Goal: Information Seeking & Learning: Check status

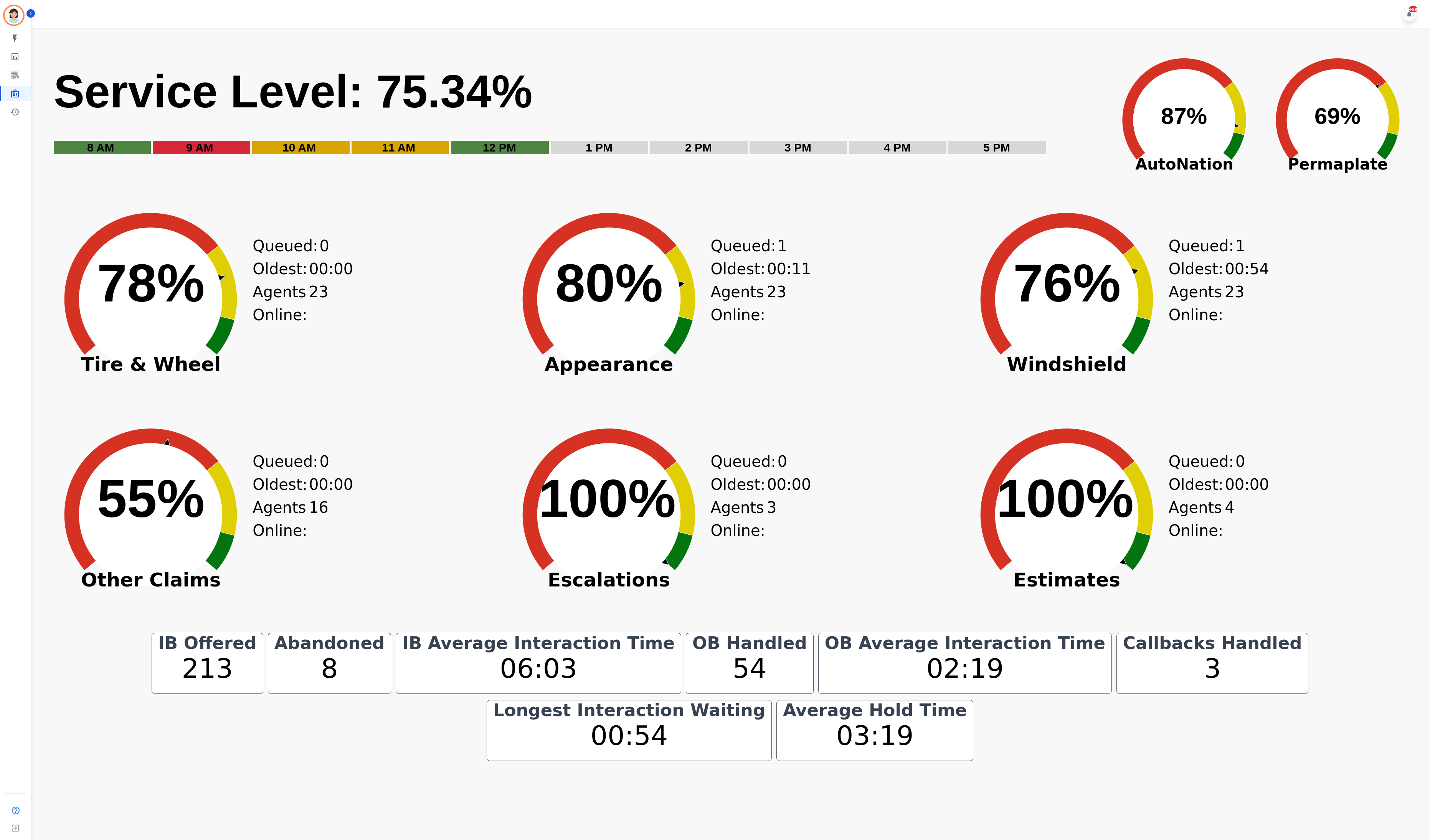
drag, startPoint x: 1360, startPoint y: 51, endPoint x: 1377, endPoint y: 35, distance: 23.3
click at [1360, 51] on icon "Created with Highcharts 10.3.3 69% ​ 69%" at bounding box center [1337, 114] width 153 height 154
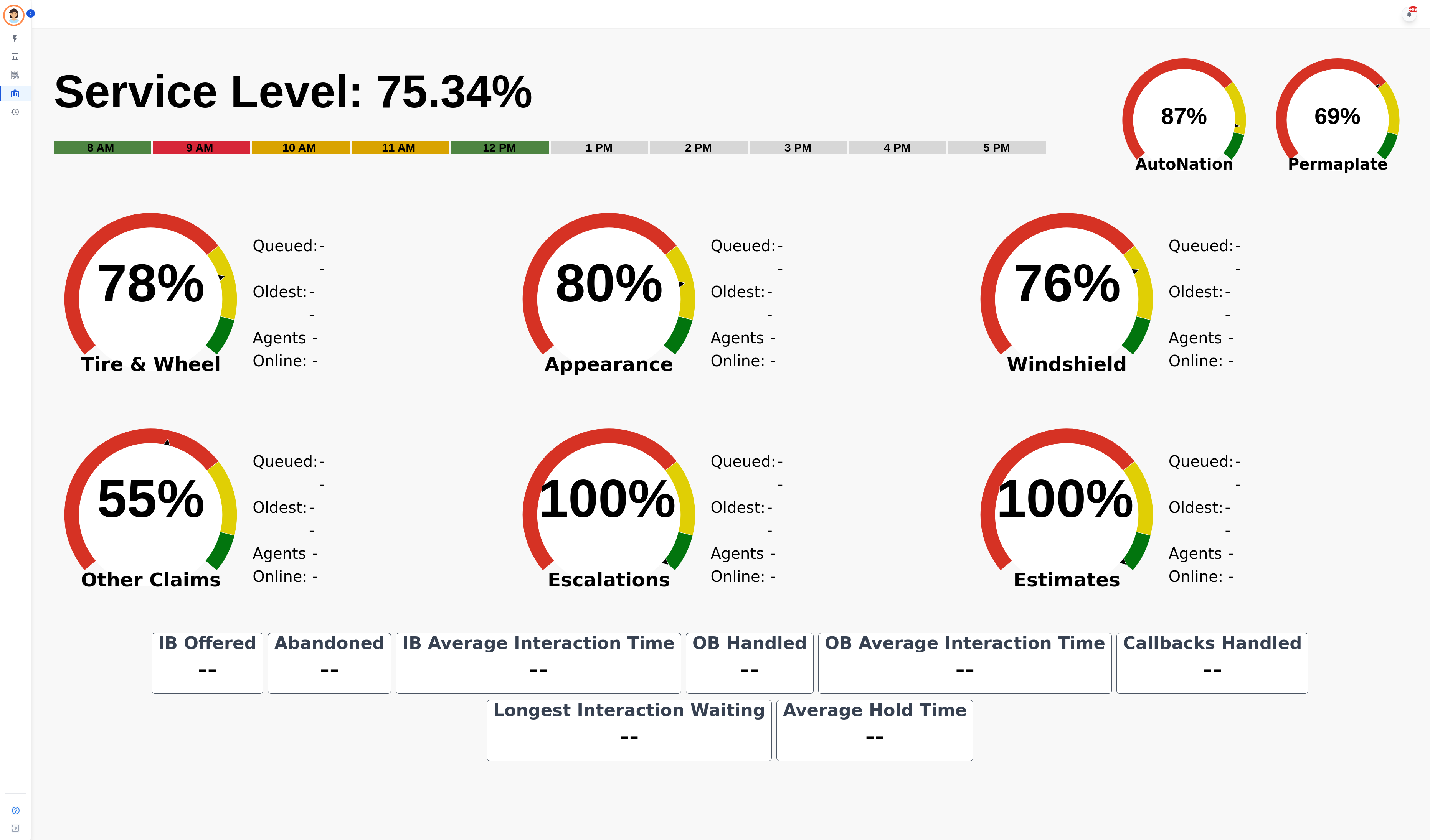
click at [842, 81] on rect "Service Level: 0%" at bounding box center [577, 115] width 1049 height 101
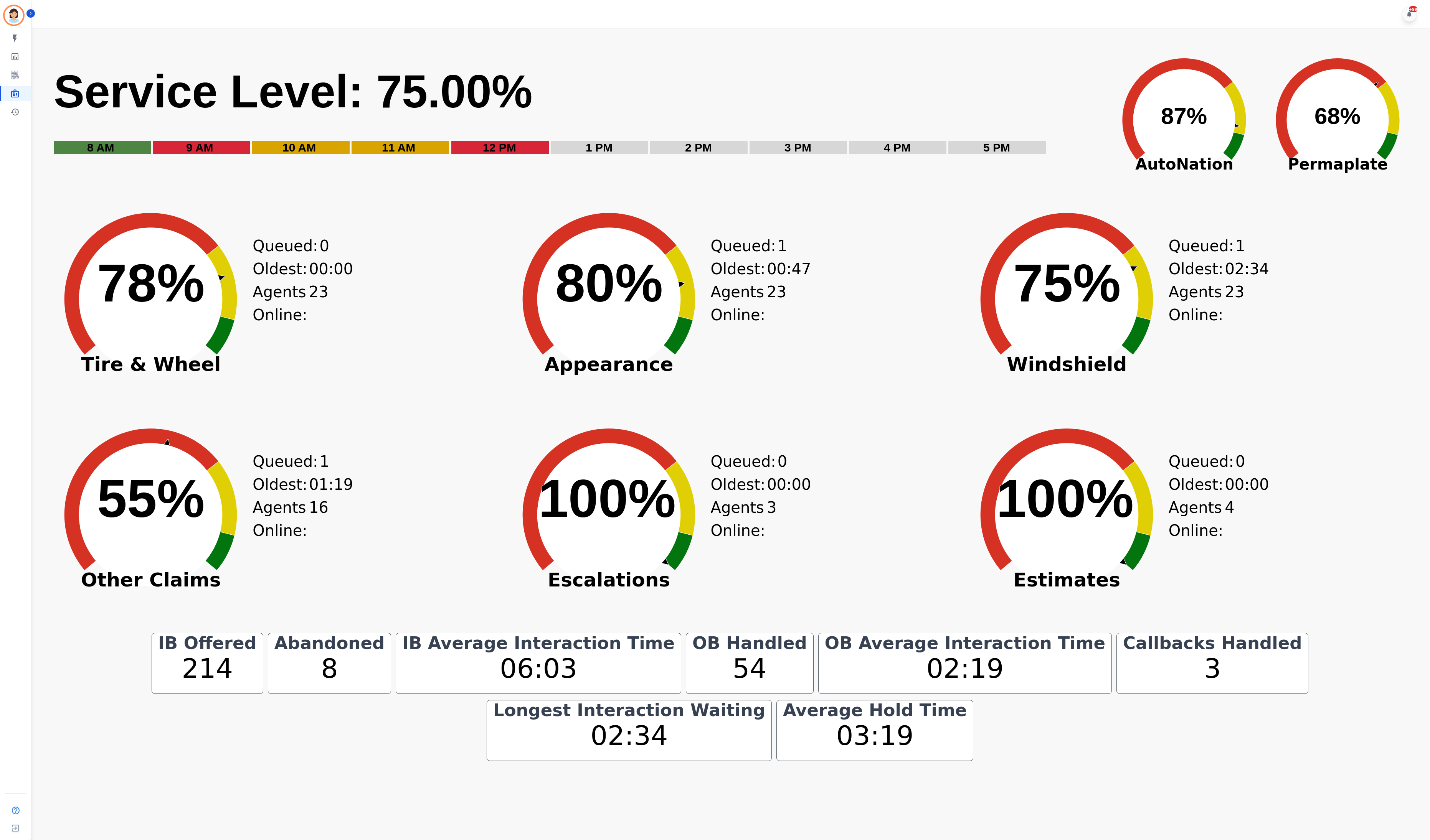
click at [1315, 478] on div "Created with Highcharts 10.3.3 100% ​ 100% Estimates Queued: 0 Oldest: 00:00 Ag…" at bounding box center [1187, 528] width 453 height 211
click at [1036, 78] on rect "Service Level: 0%" at bounding box center [577, 115] width 1049 height 101
click at [961, 16] on div "+99" at bounding box center [732, 14] width 1399 height 28
click at [1326, 542] on div "Created with Highcharts 10.3.3 100% ​ 100% Estimates Queued: 0 Oldest: 00:00 Ag…" at bounding box center [1187, 528] width 453 height 211
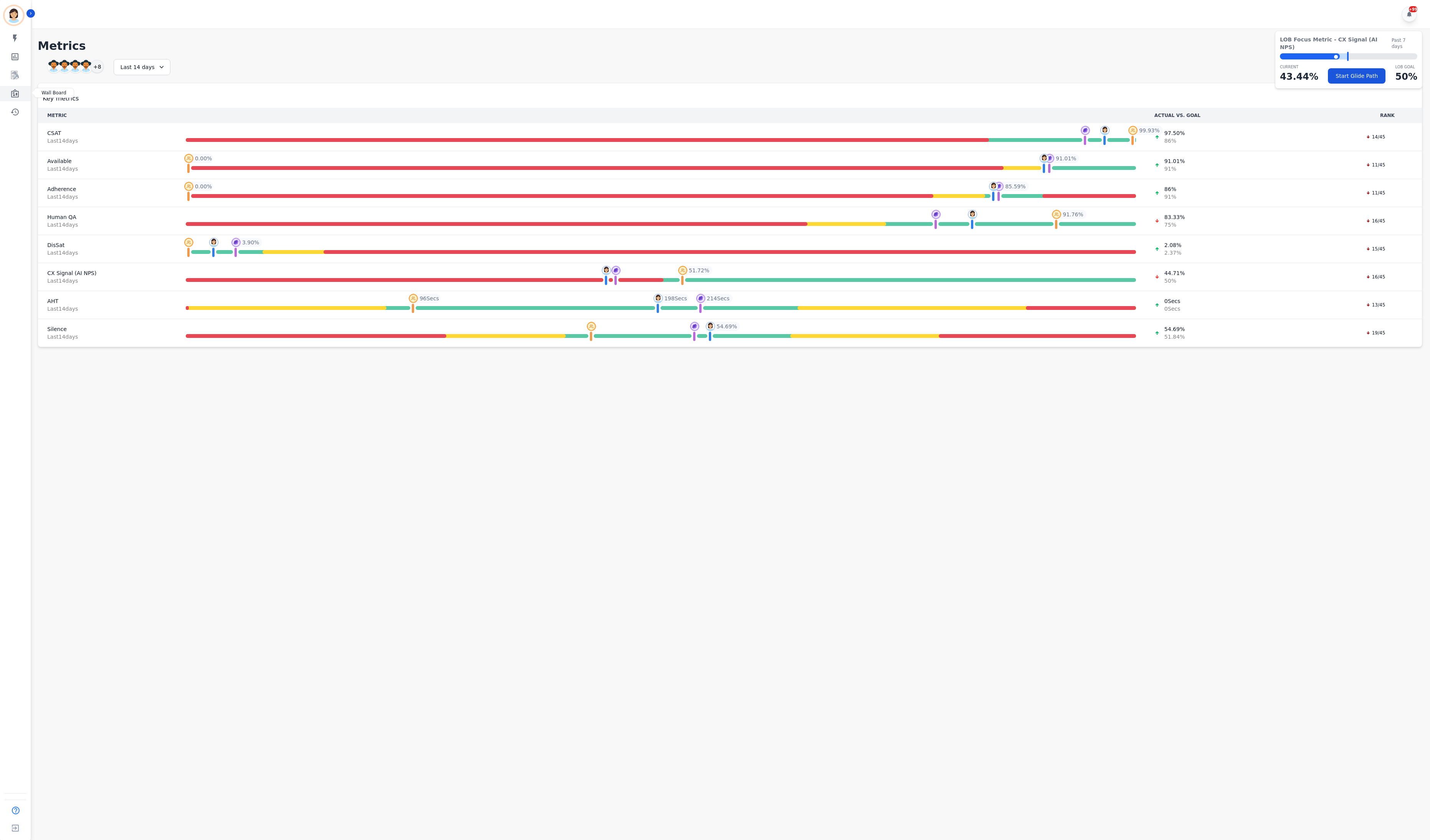
click at [12, 93] on icon "Sidebar" at bounding box center [14, 93] width 7 height 8
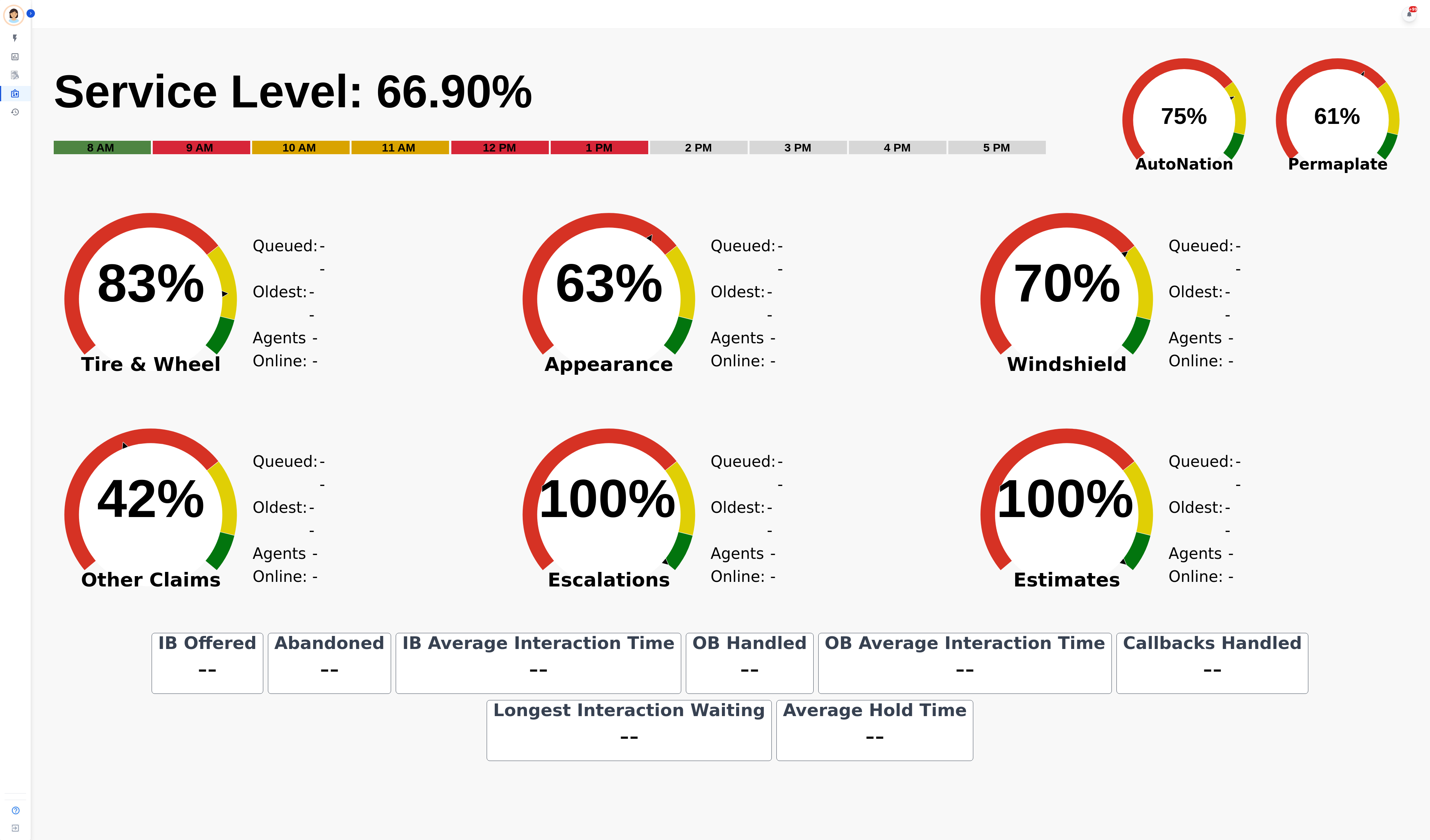
click at [382, 293] on div "Created with Highcharts 10.3.3 83% ​ 83% Tire & Wheel Queued: -- Oldest: -- Age…" at bounding box center [271, 312] width 453 height 211
